Goal: Transaction & Acquisition: Purchase product/service

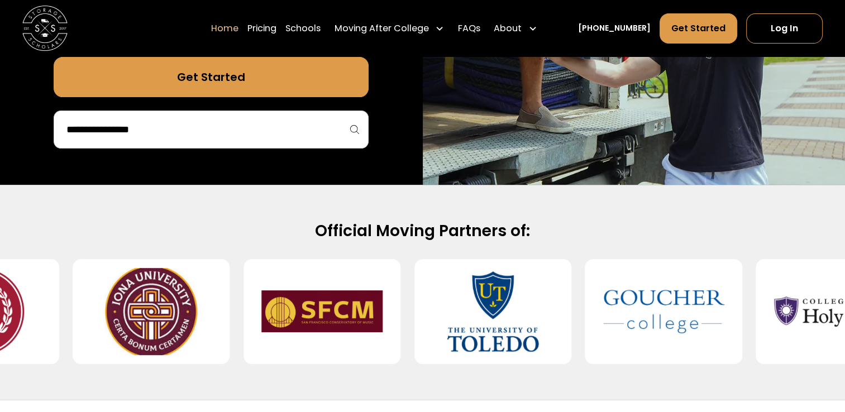
scroll to position [224, 0]
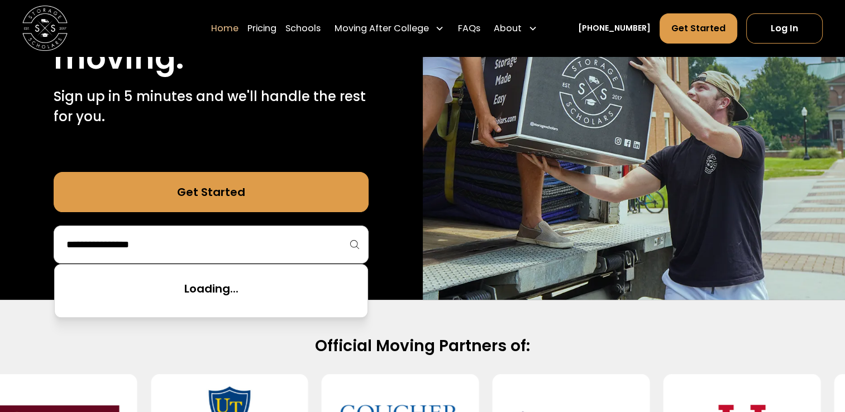
click at [307, 244] on input "search" at bounding box center [211, 244] width 292 height 19
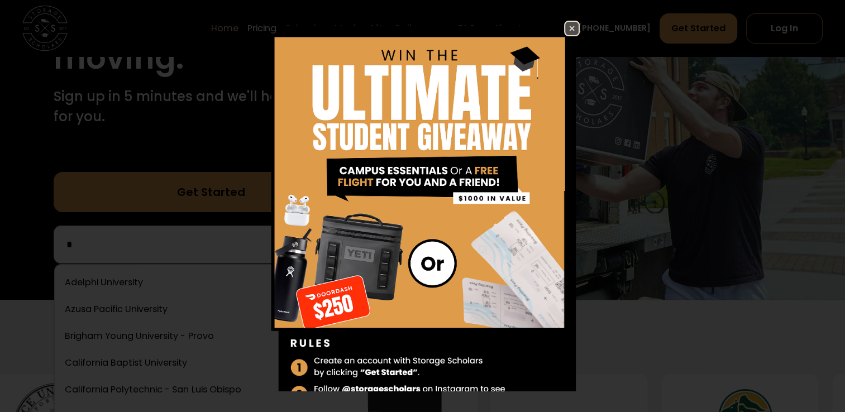
click at [555, 28] on img at bounding box center [422, 223] width 315 height 404
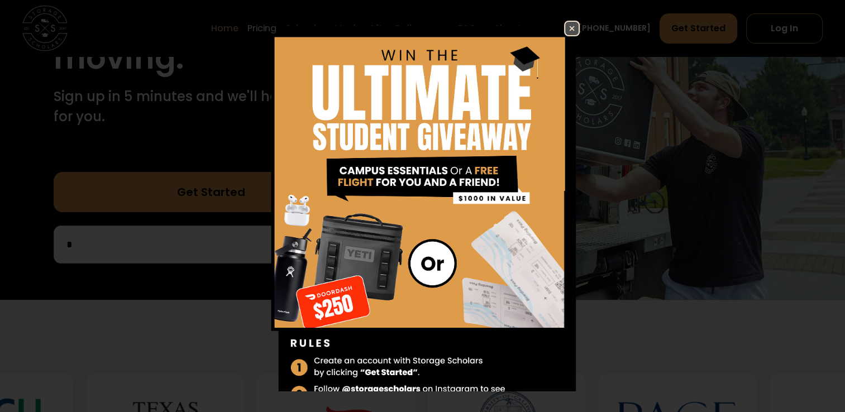
click at [565, 28] on img at bounding box center [571, 28] width 13 height 13
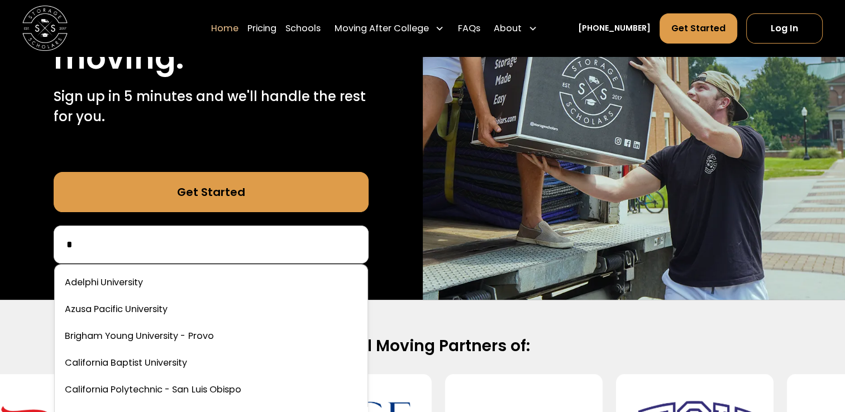
click at [245, 245] on input "*" at bounding box center [211, 244] width 292 height 19
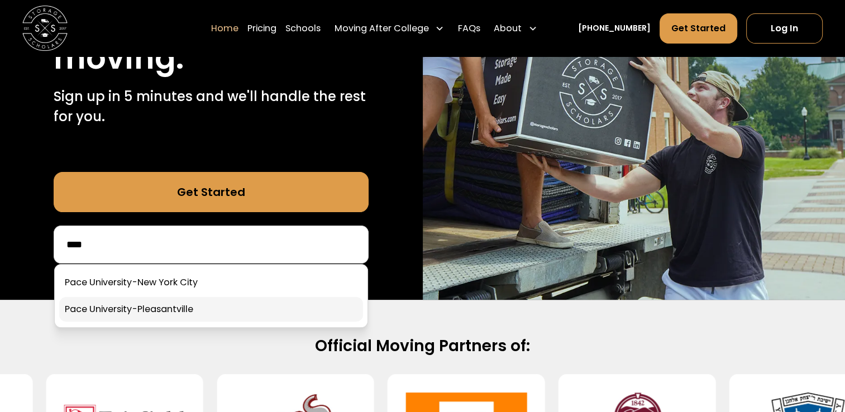
type input "****"
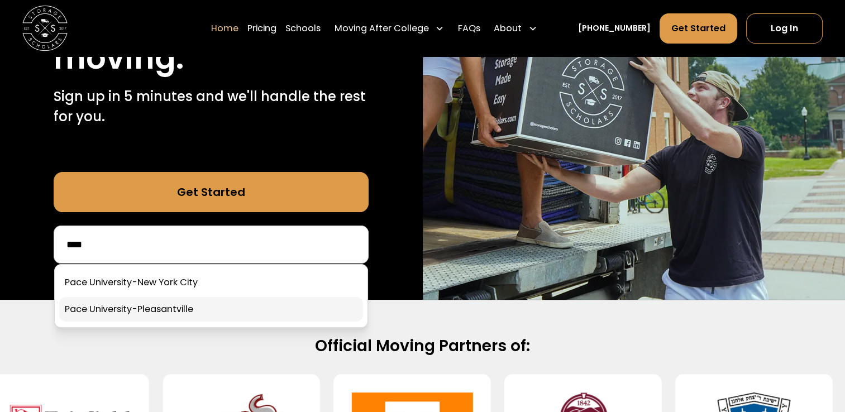
click at [255, 313] on link at bounding box center [211, 309] width 304 height 25
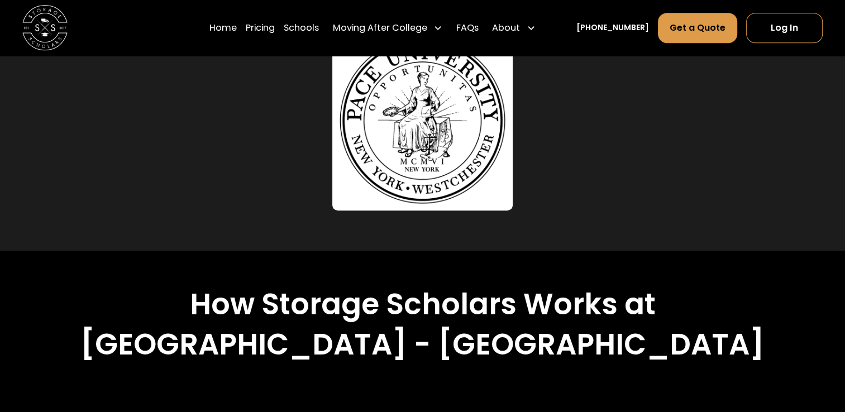
scroll to position [782, 0]
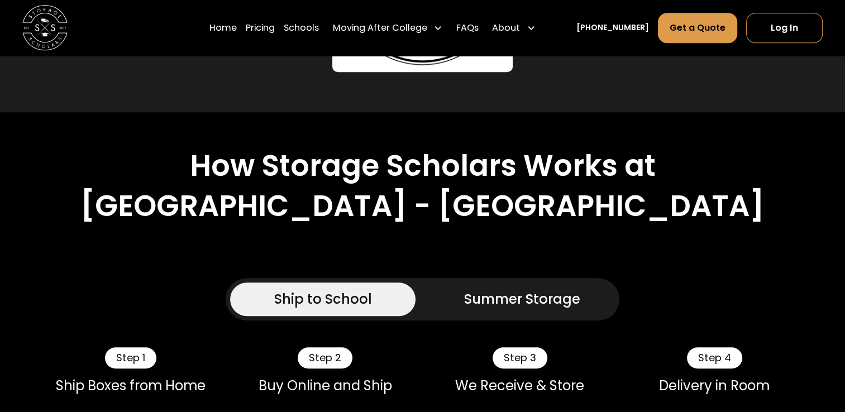
click at [438, 283] on link "Summer Storage" at bounding box center [523, 300] width 186 height 34
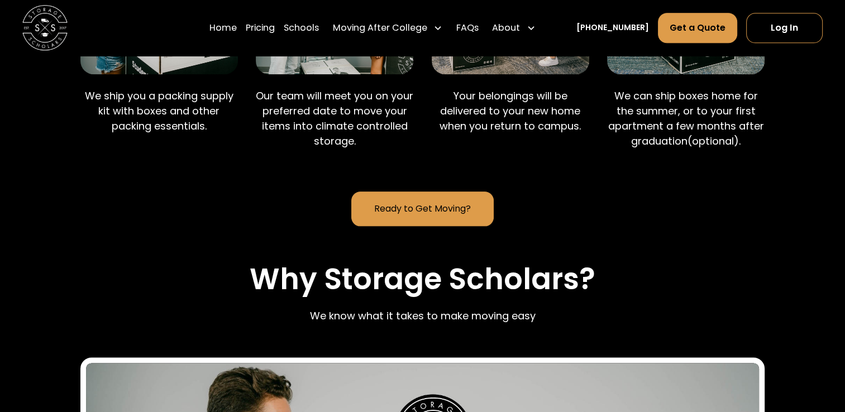
scroll to position [1229, 0]
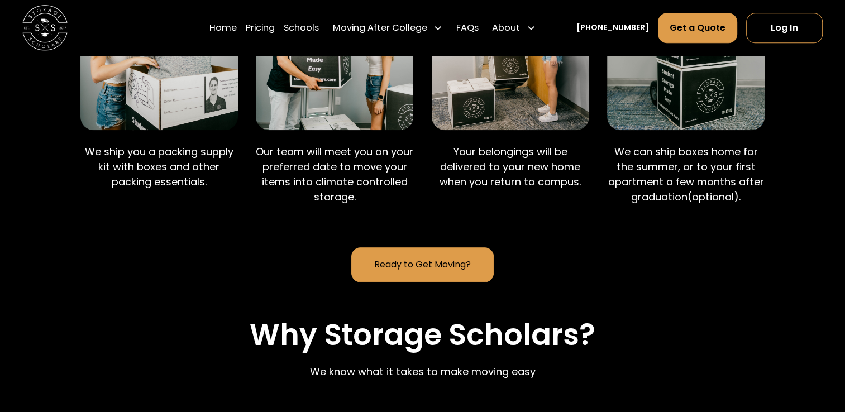
click at [463, 248] on link "Ready to Get Moving?" at bounding box center [422, 265] width 143 height 35
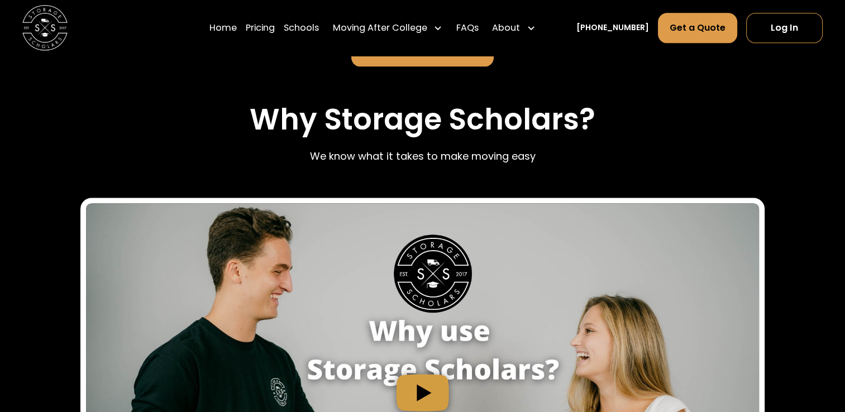
scroll to position [1285, 0]
